Goal: Information Seeking & Learning: Find specific fact

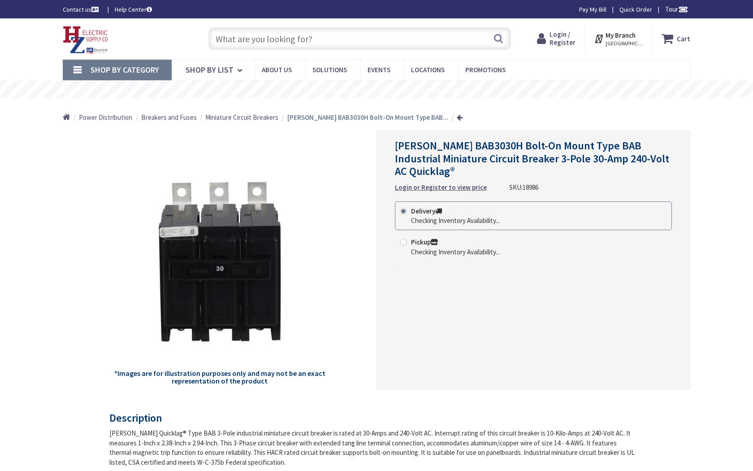
type input "Aldermanbury, [GEOGRAPHIC_DATA], [GEOGRAPHIC_DATA]"
